Goal: Information Seeking & Learning: Learn about a topic

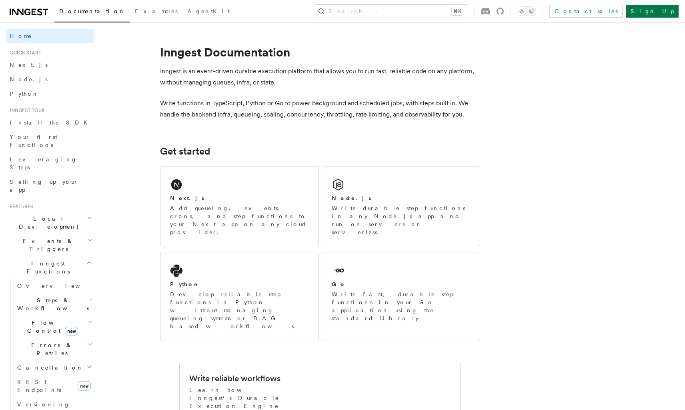
click at [91, 319] on icon "button" at bounding box center [90, 322] width 4 height 6
click at [64, 338] on link "Overview" at bounding box center [58, 345] width 72 height 14
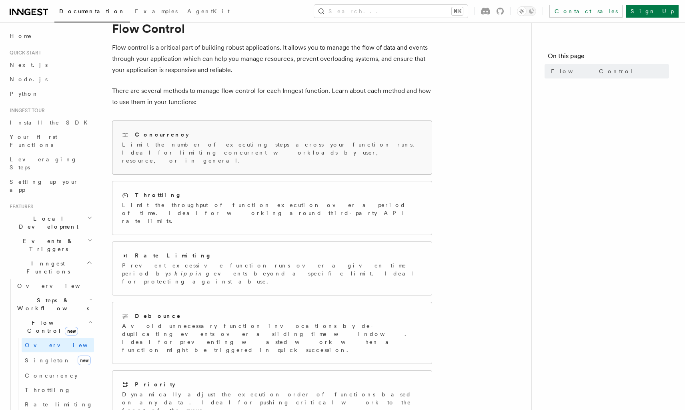
scroll to position [26, 0]
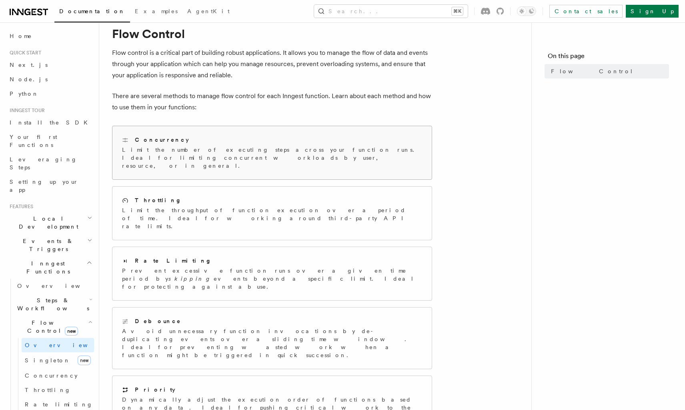
click at [270, 145] on div "Concurrency Limit the number of executing steps across your function runs. Idea…" at bounding box center [272, 153] width 300 height 34
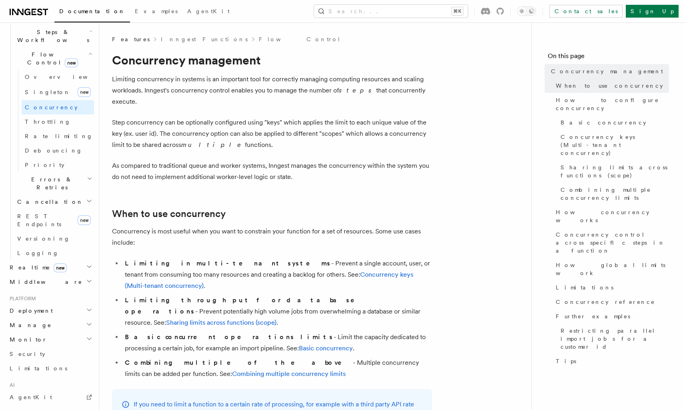
scroll to position [272, 0]
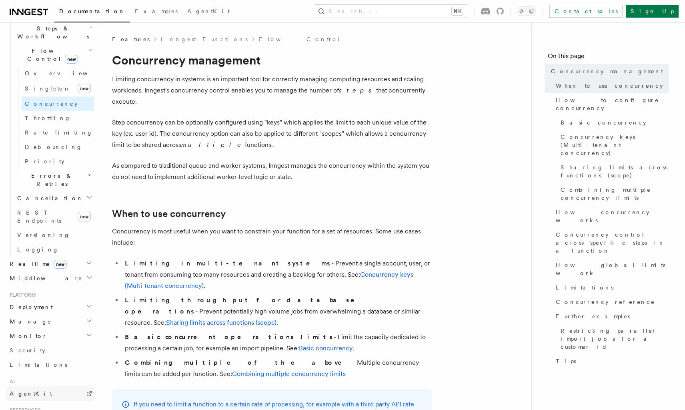
click at [57, 386] on link "AgentKit" at bounding box center [50, 393] width 88 height 14
click at [275, 160] on p "As compared to traditional queue and worker systems, Inngest manages the concur…" at bounding box center [272, 171] width 320 height 22
copy p "Inngest"
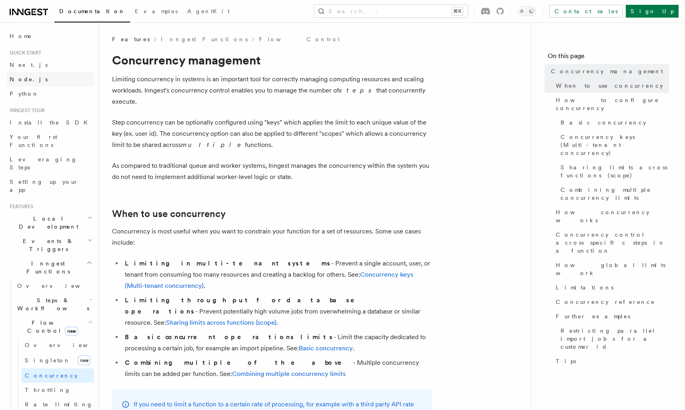
click at [28, 78] on span "Node.js" at bounding box center [29, 79] width 38 height 6
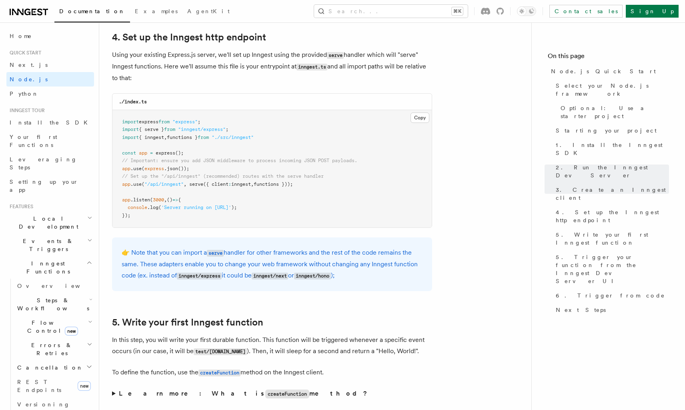
scroll to position [1218, 0]
drag, startPoint x: 309, startPoint y: 271, endPoint x: 346, endPoint y: 271, distance: 36.8
click at [331, 272] on code "inngest/hono" at bounding box center [312, 275] width 36 height 7
copy p "inngest/hono"
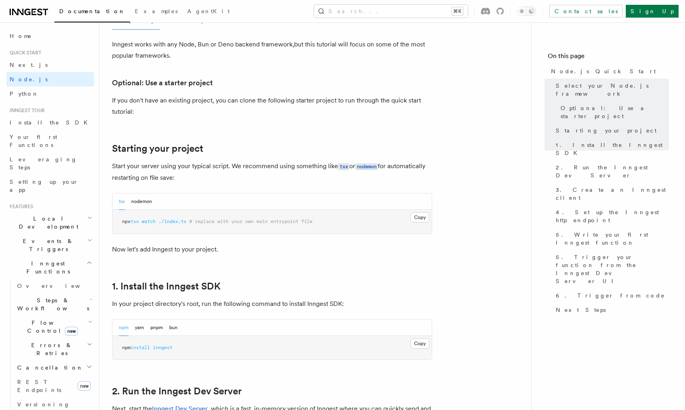
scroll to position [474, 0]
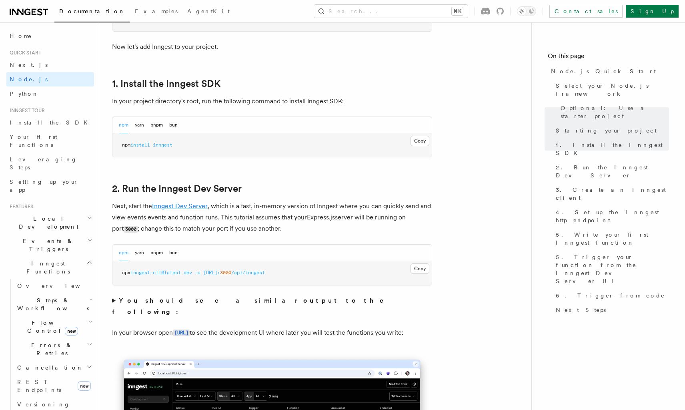
click at [196, 204] on link "Inngest Dev Server" at bounding box center [180, 206] width 56 height 8
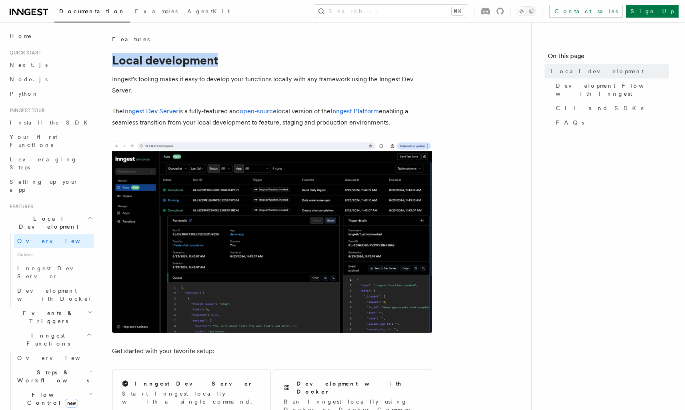
drag, startPoint x: 108, startPoint y: 55, endPoint x: 263, endPoint y: 61, distance: 154.6
click at [158, 113] on link "Inngest Dev Server" at bounding box center [151, 111] width 56 height 8
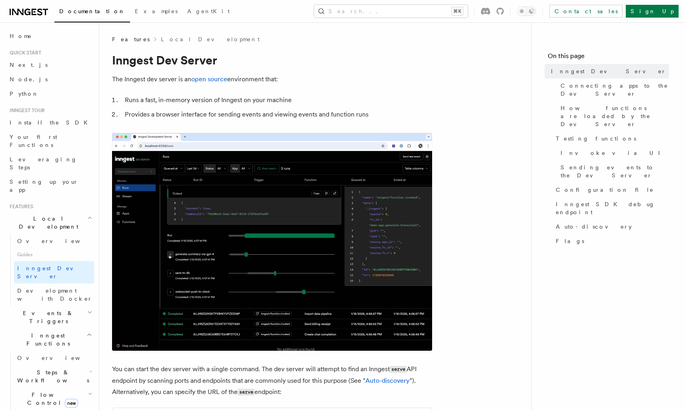
click at [139, 56] on h1 "Inngest Dev Server" at bounding box center [272, 60] width 320 height 14
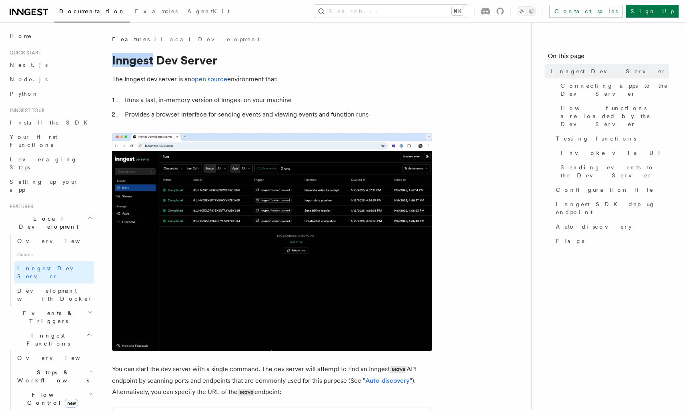
click at [139, 56] on h1 "Inngest Dev Server" at bounding box center [272, 60] width 320 height 14
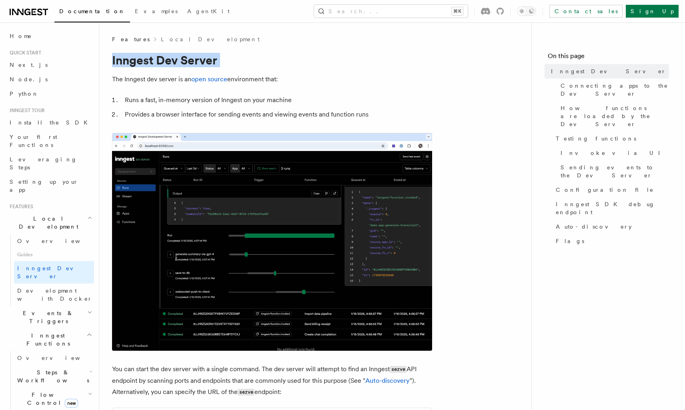
click at [139, 56] on h1 "Inngest Dev Server" at bounding box center [272, 60] width 320 height 14
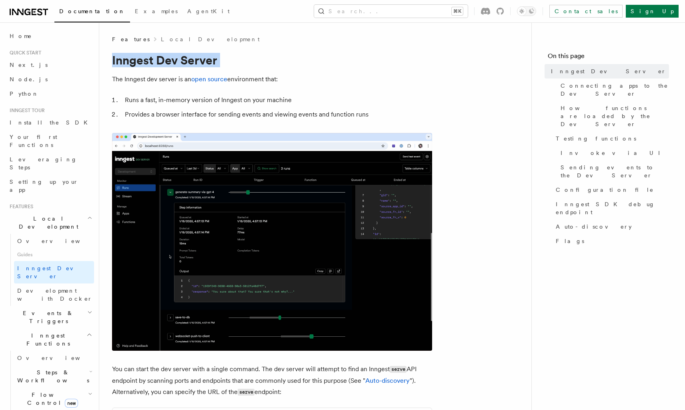
copy article "Inngest Dev Server"
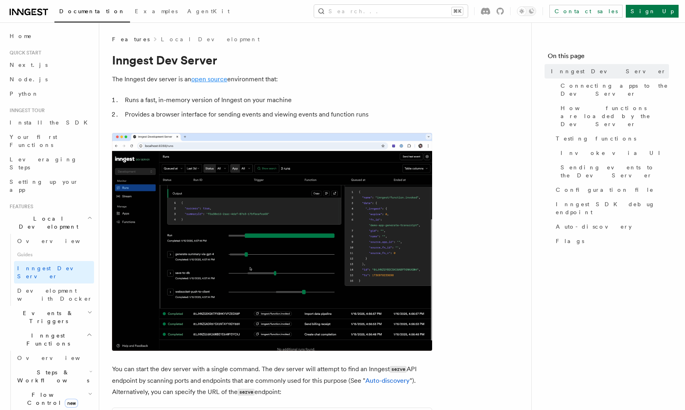
click at [216, 77] on link "open source" at bounding box center [209, 79] width 36 height 8
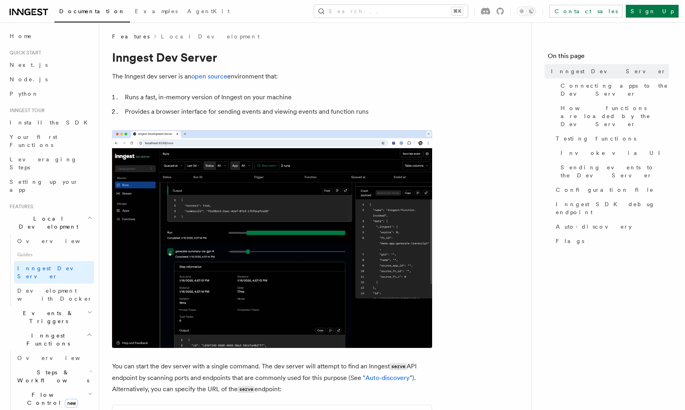
scroll to position [0, 0]
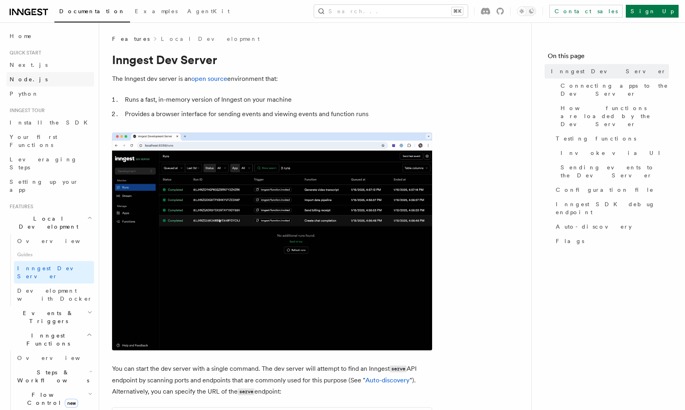
click at [31, 76] on link "Node.js" at bounding box center [50, 79] width 88 height 14
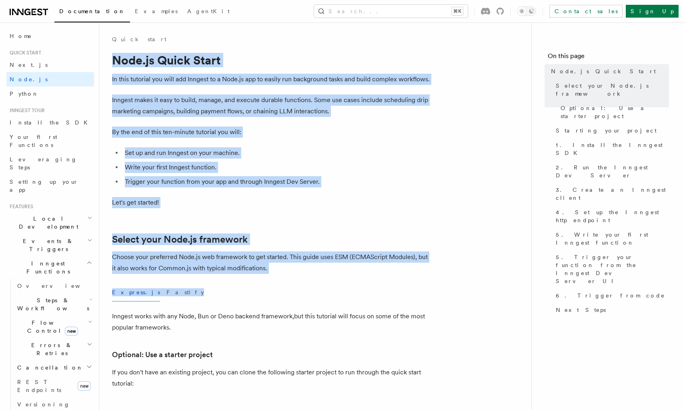
drag, startPoint x: 112, startPoint y: 59, endPoint x: 226, endPoint y: 299, distance: 265.9
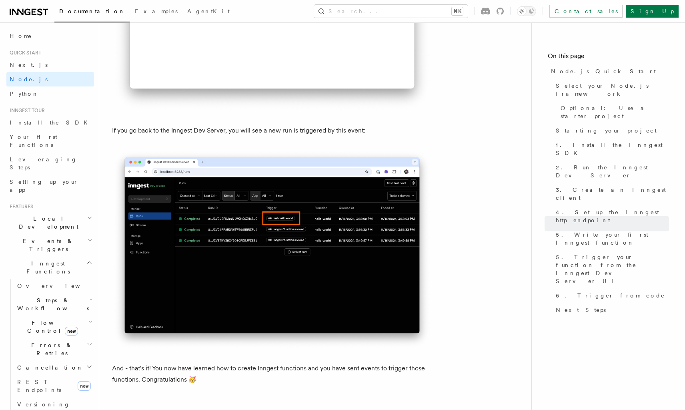
scroll to position [4778, 0]
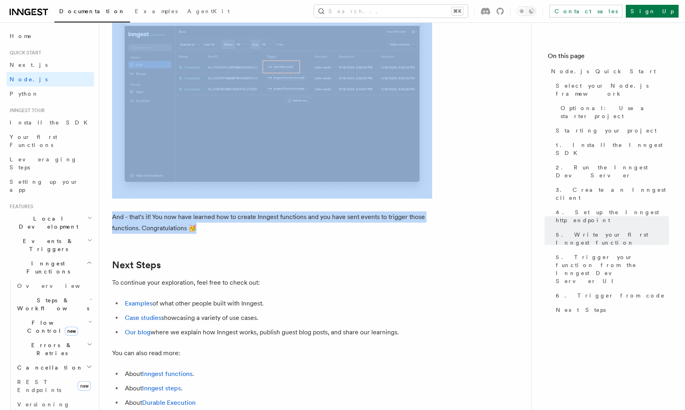
click at [223, 234] on p "And - that's it! You now have learned how to create Inngest functions and you h…" at bounding box center [272, 222] width 320 height 22
copy article "Node.js Quick Start In this tutorial you will add Inngest to a Node.js app to e…"
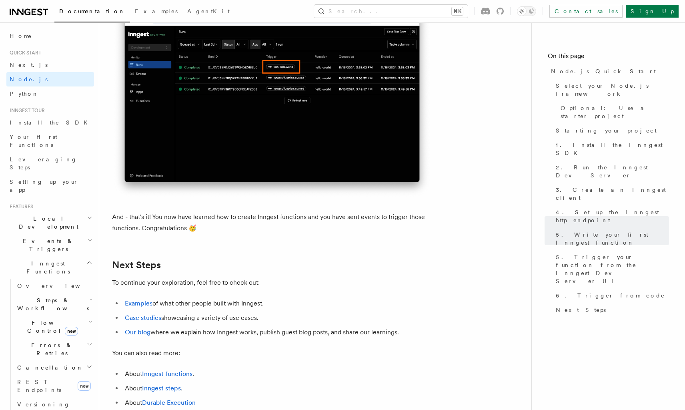
click at [298, 288] on p "To continue your exploration, feel free to check out:" at bounding box center [272, 282] width 320 height 11
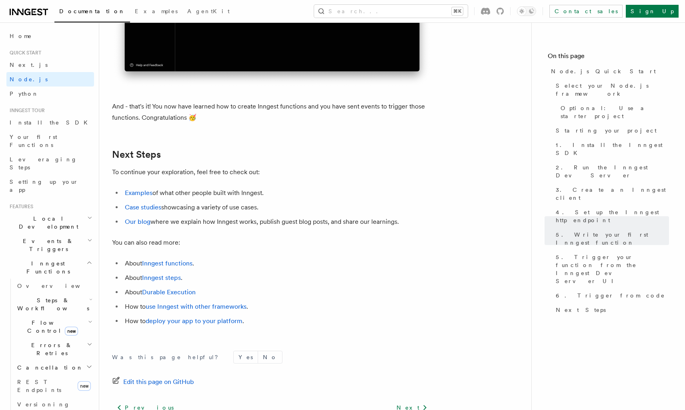
scroll to position [4891, 0]
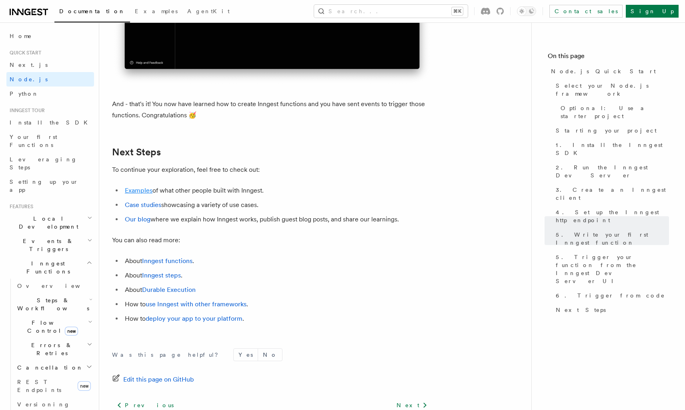
click at [144, 194] on link "Examples" at bounding box center [139, 191] width 28 height 8
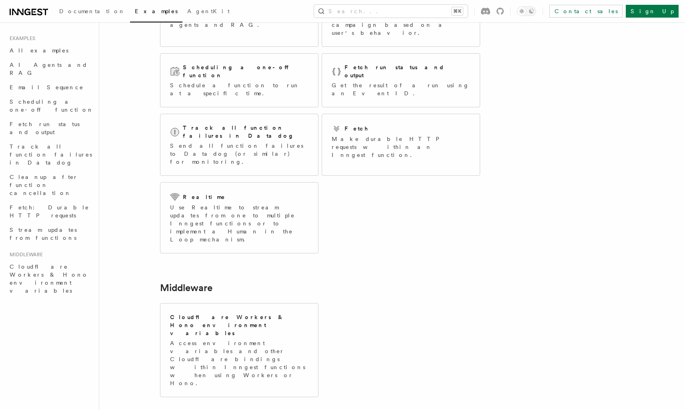
scroll to position [98, 0]
click at [219, 304] on div "Cloudflare Workers & Hono environment variables Access environment variables an…" at bounding box center [240, 350] width 158 height 93
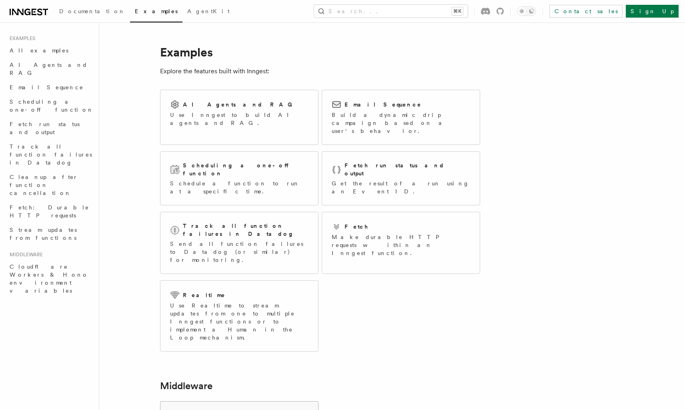
scroll to position [0, 0]
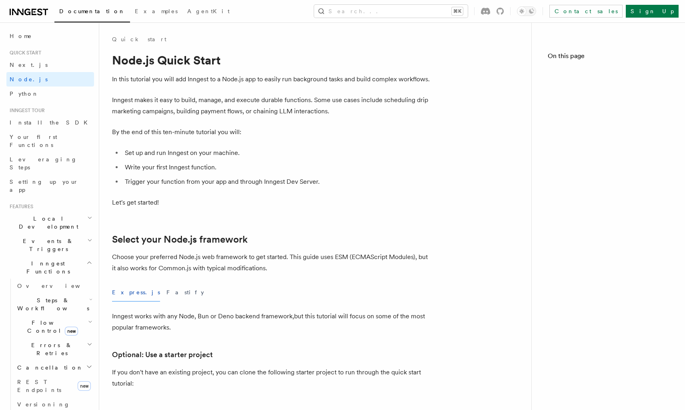
scroll to position [4891, 0]
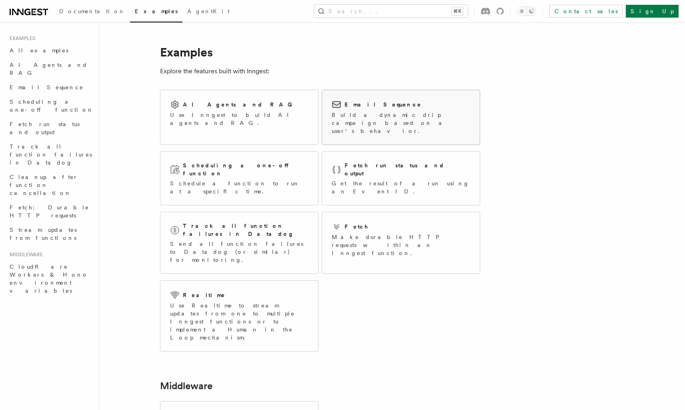
click at [361, 120] on p "Build a dynamic drip campaign based on a user's behavior." at bounding box center [401, 123] width 139 height 24
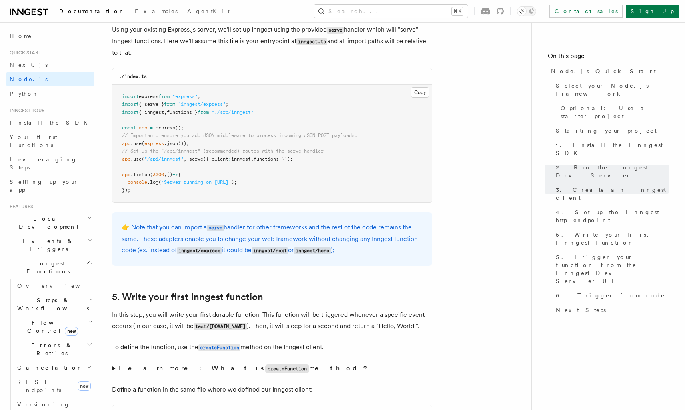
scroll to position [1242, 0]
click at [420, 93] on button "Copy Copied" at bounding box center [420, 93] width 19 height 10
click at [44, 120] on span "Install the SDK" at bounding box center [51, 122] width 83 height 6
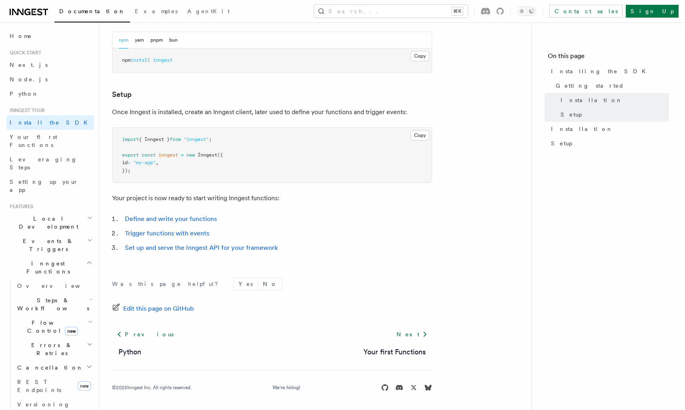
scroll to position [255, 0]
click at [192, 247] on link "Set up and serve the Inngest API for your framework" at bounding box center [201, 248] width 153 height 8
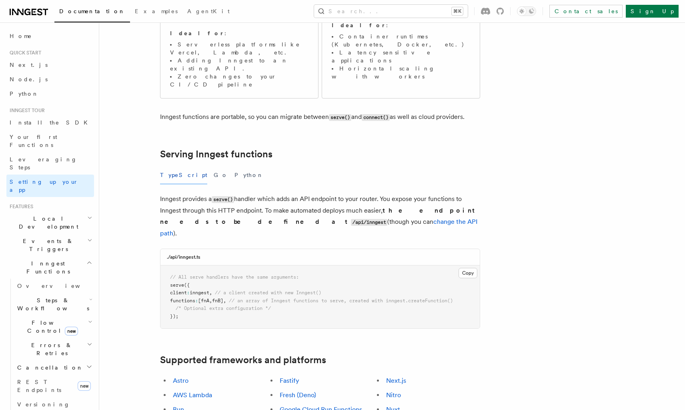
scroll to position [217, 0]
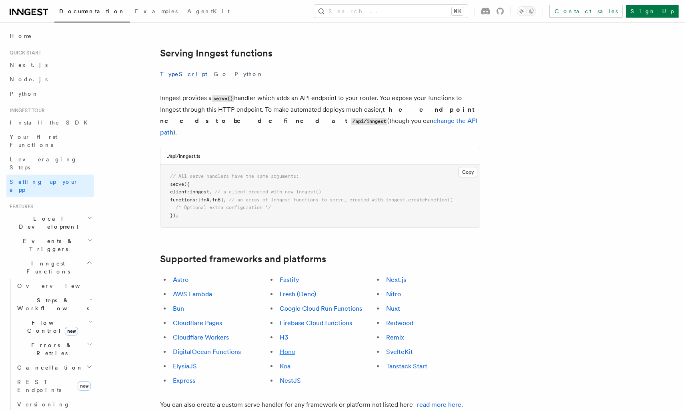
click at [291, 348] on link "Hono" at bounding box center [288, 352] width 16 height 8
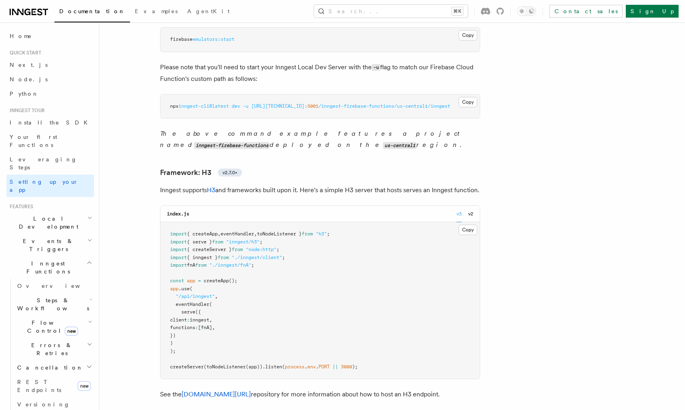
scroll to position [4160, 0]
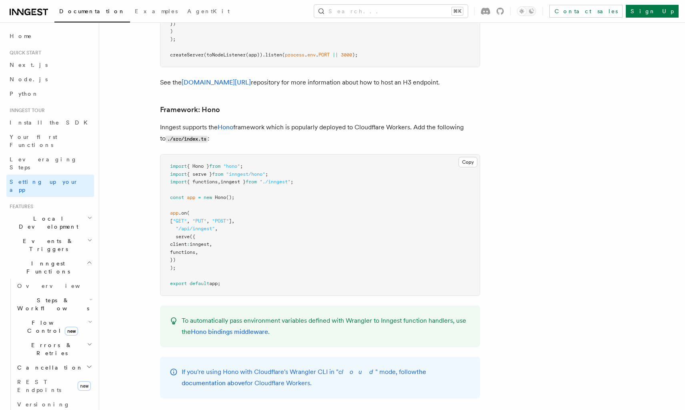
drag, startPoint x: 160, startPoint y: 33, endPoint x: 265, endPoint y: 320, distance: 305.6
copy article "Framework: Hono Inngest supports the Hono framework which is popularly deployed…"
click at [210, 410] on link "Hono example" at bounding box center [203, 414] width 42 height 8
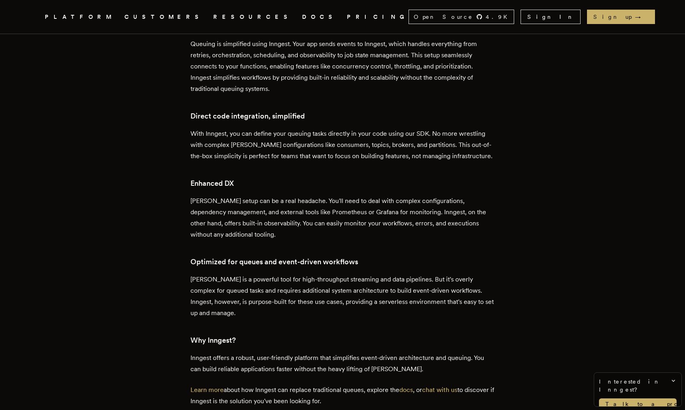
scroll to position [1543, 0]
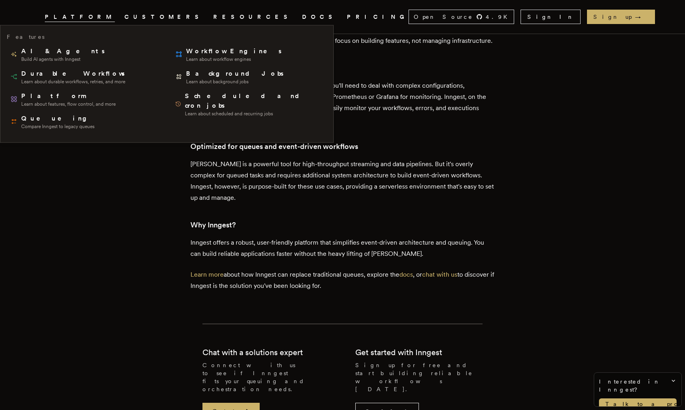
click at [115, 14] on span "PLATFORM" at bounding box center [80, 17] width 70 height 10
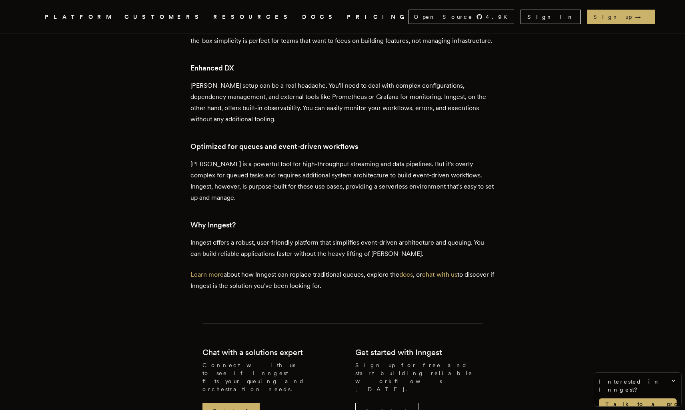
click at [115, 15] on span "PLATFORM" at bounding box center [80, 17] width 70 height 10
click at [347, 20] on link "PRICING" at bounding box center [378, 17] width 62 height 10
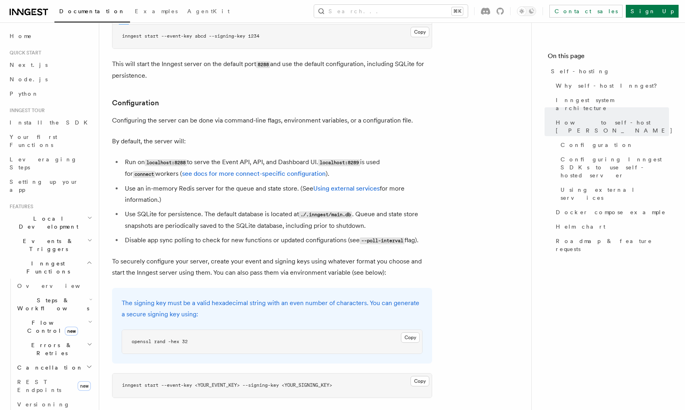
scroll to position [966, 0]
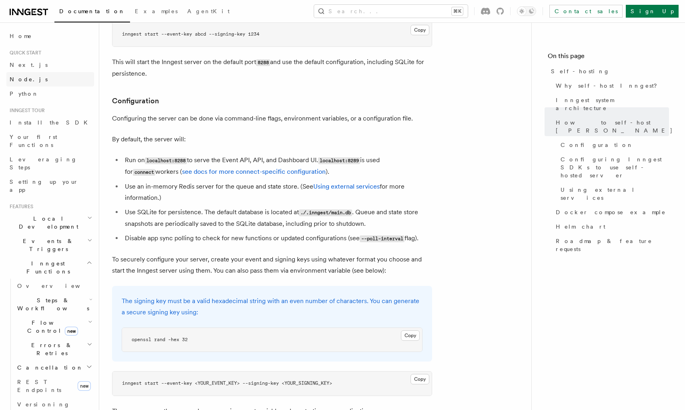
click at [32, 77] on link "Node.js" at bounding box center [50, 79] width 88 height 14
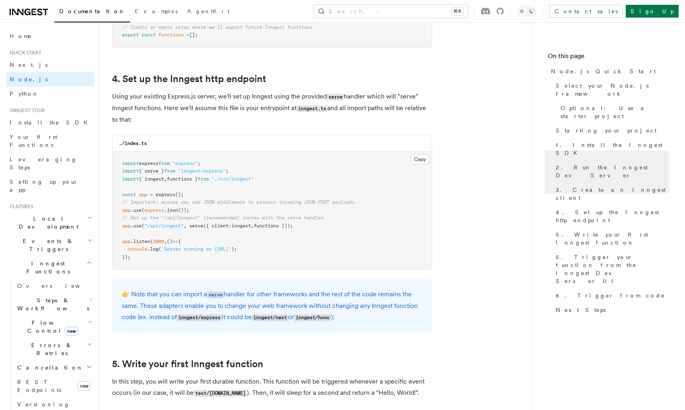
scroll to position [1318, 0]
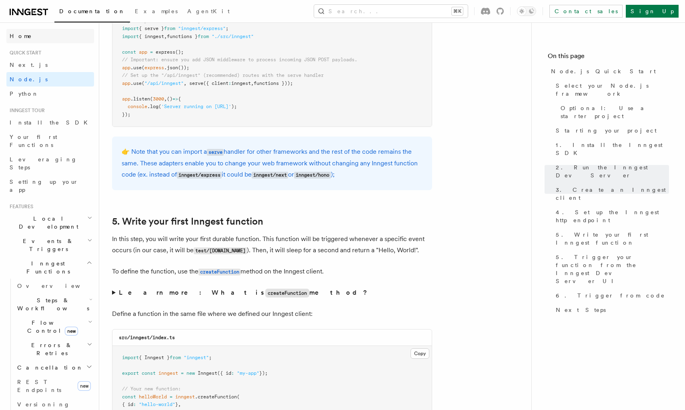
click at [25, 38] on span "Home" at bounding box center [21, 36] width 22 height 8
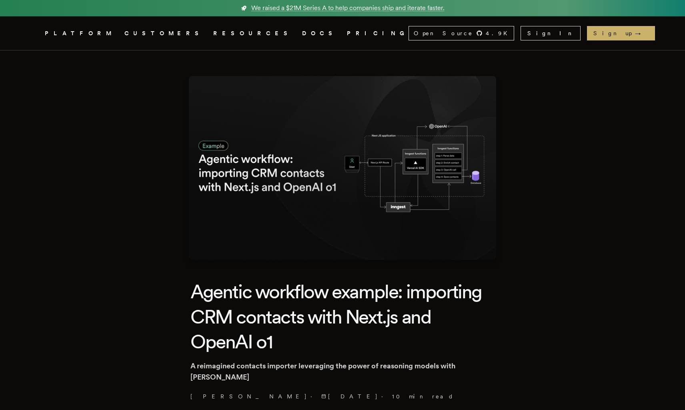
click at [35, 35] on icon ".cls-1 { fill: #FAFAF9; }" at bounding box center [35, 33] width 0 height 10
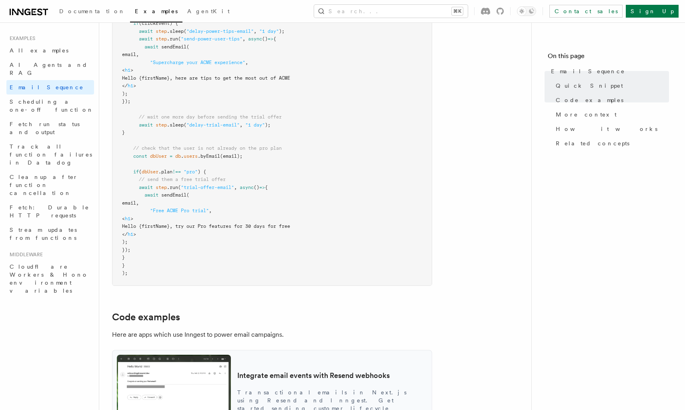
scroll to position [658, 0]
